Goal: Navigation & Orientation: Understand site structure

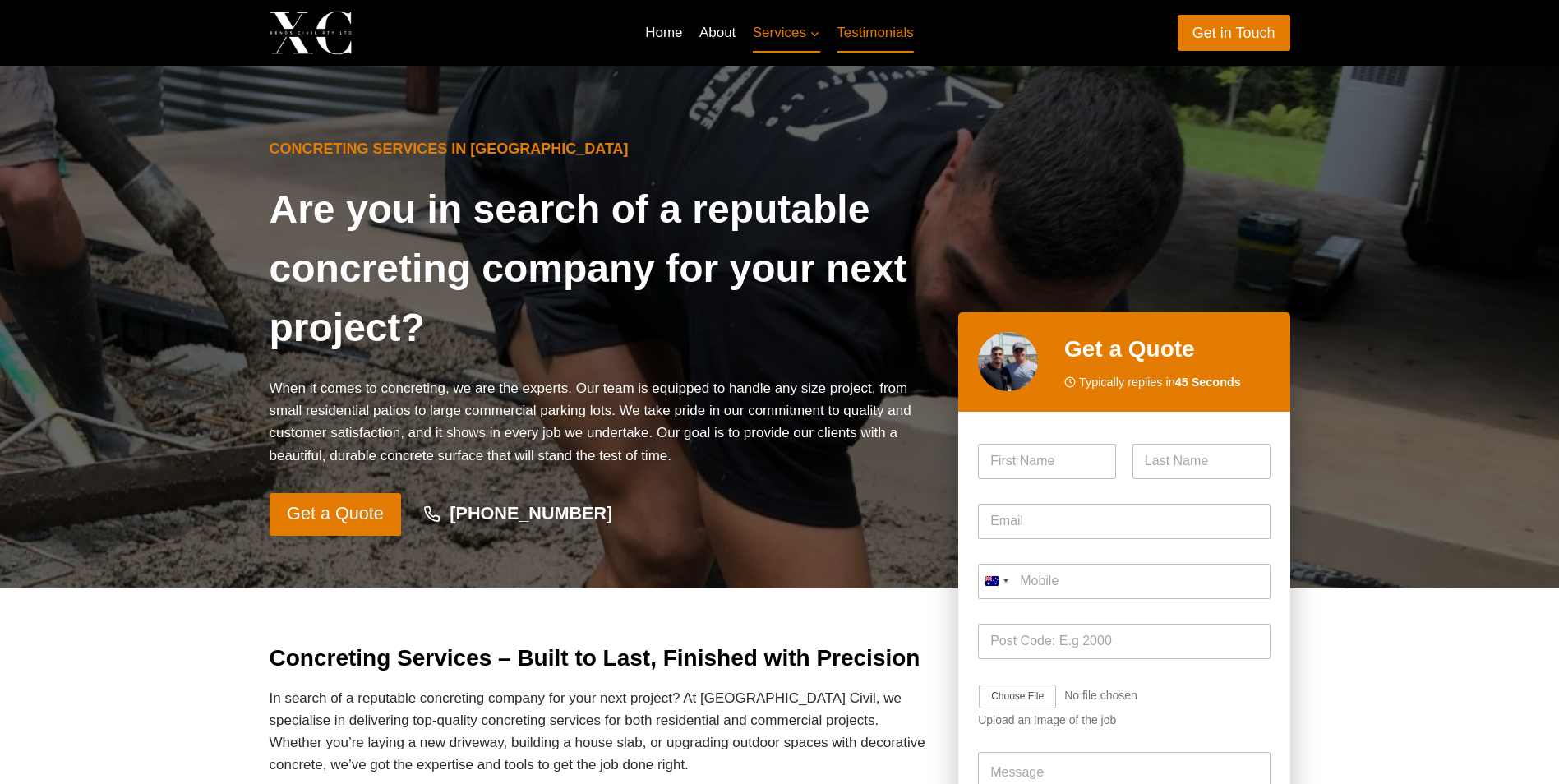
click at [881, 35] on link "Testimonials" at bounding box center [875, 33] width 94 height 39
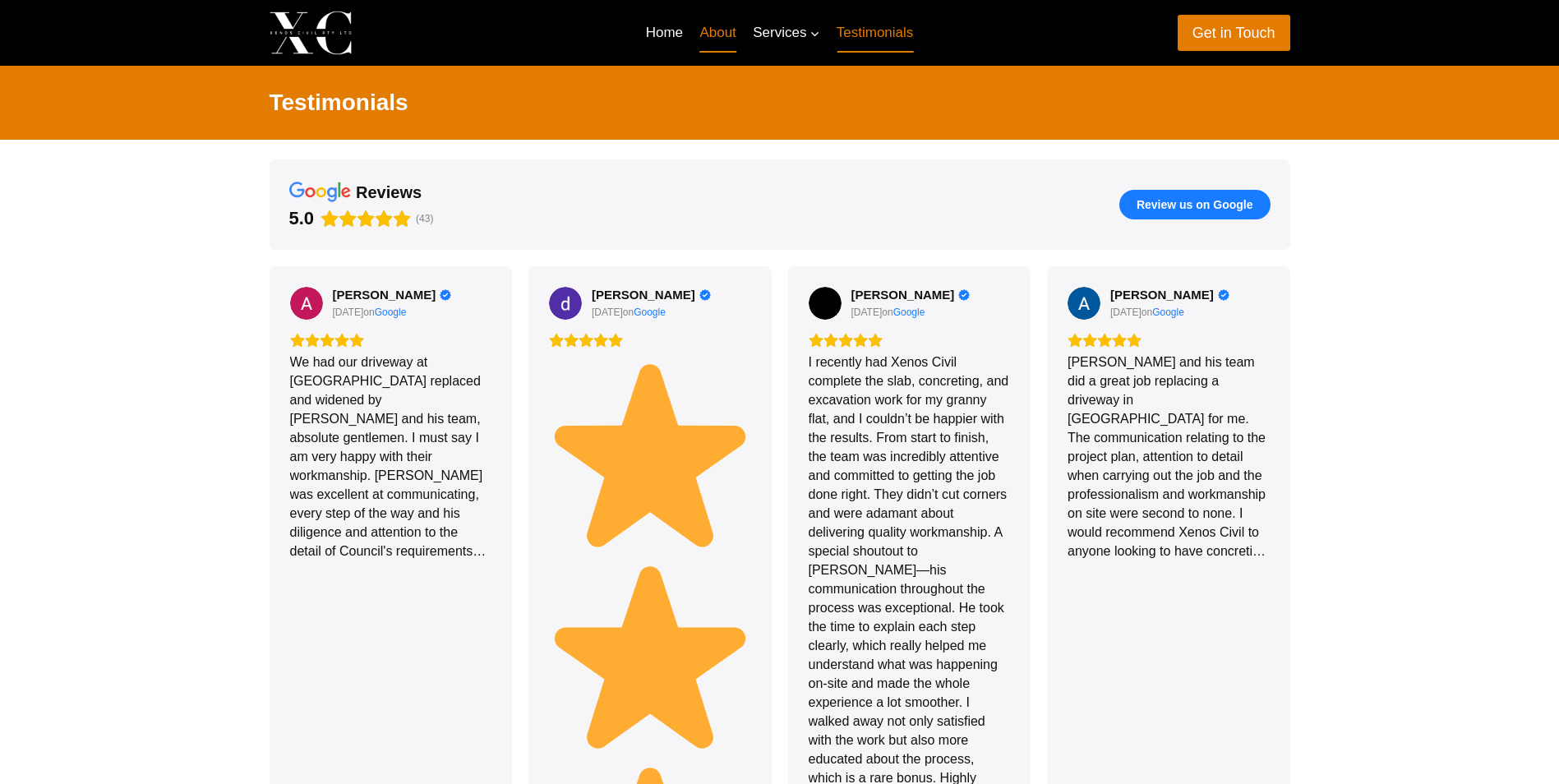
click at [721, 29] on link "About" at bounding box center [718, 33] width 54 height 39
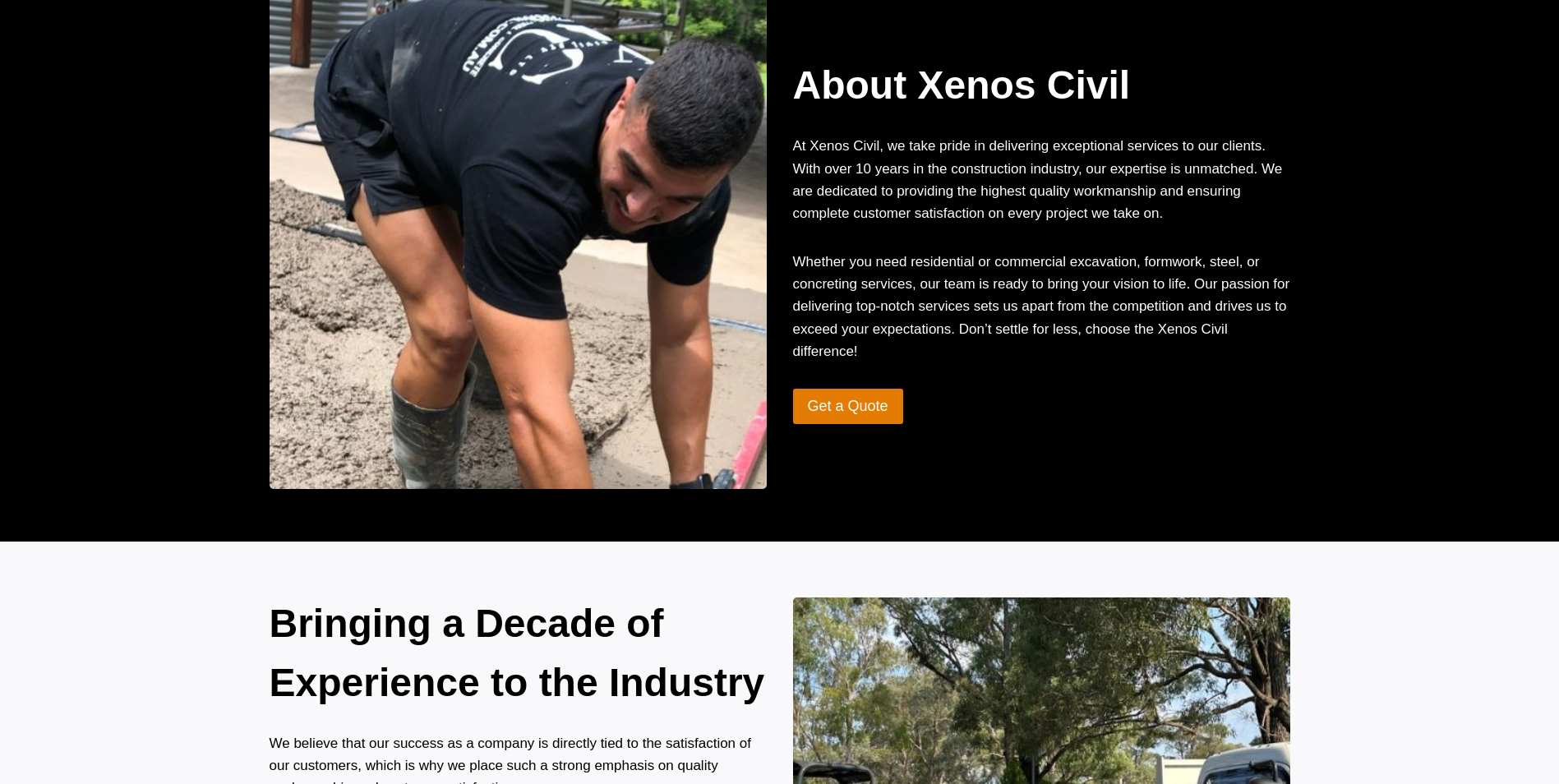
scroll to position [411, 0]
